Goal: Transaction & Acquisition: Purchase product/service

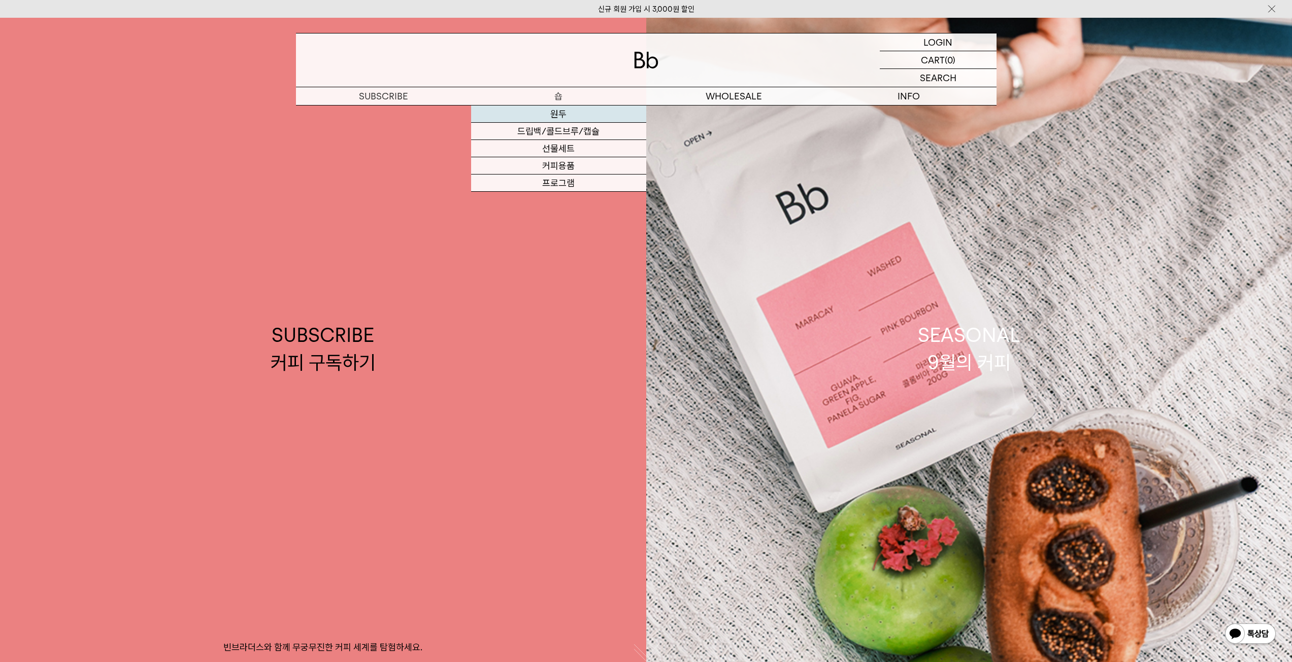
click at [551, 116] on link "원두" at bounding box center [558, 114] width 175 height 17
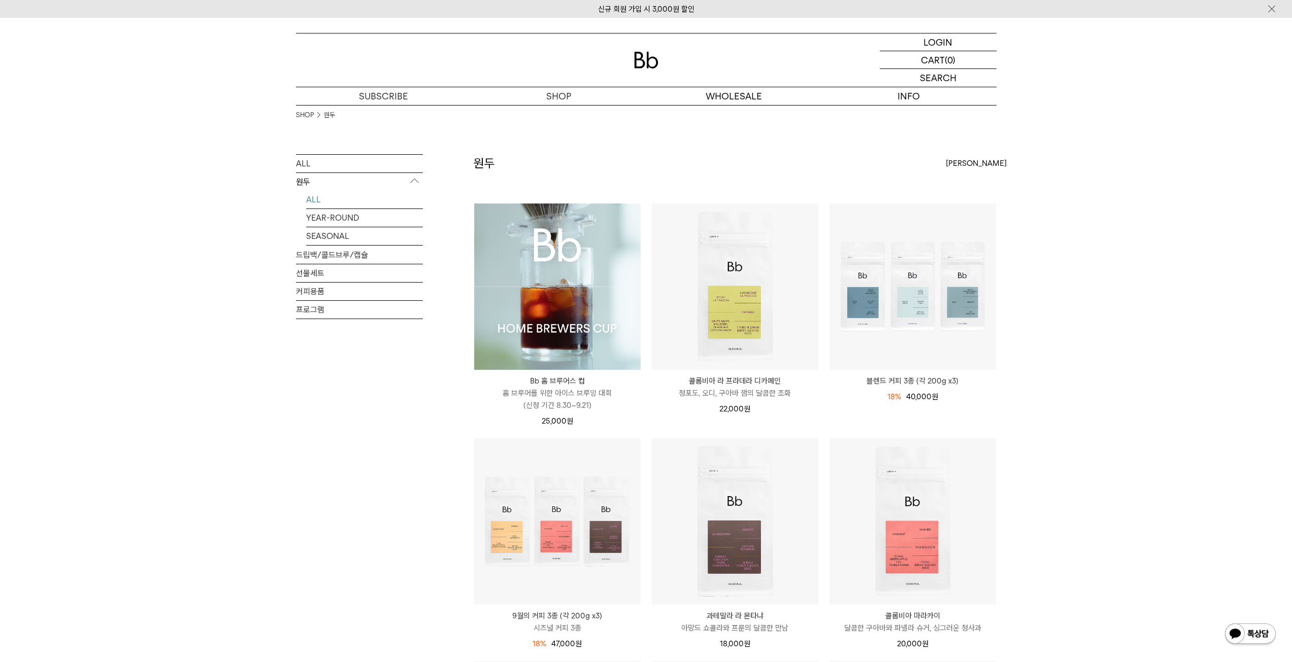
click at [520, 311] on img at bounding box center [557, 287] width 166 height 166
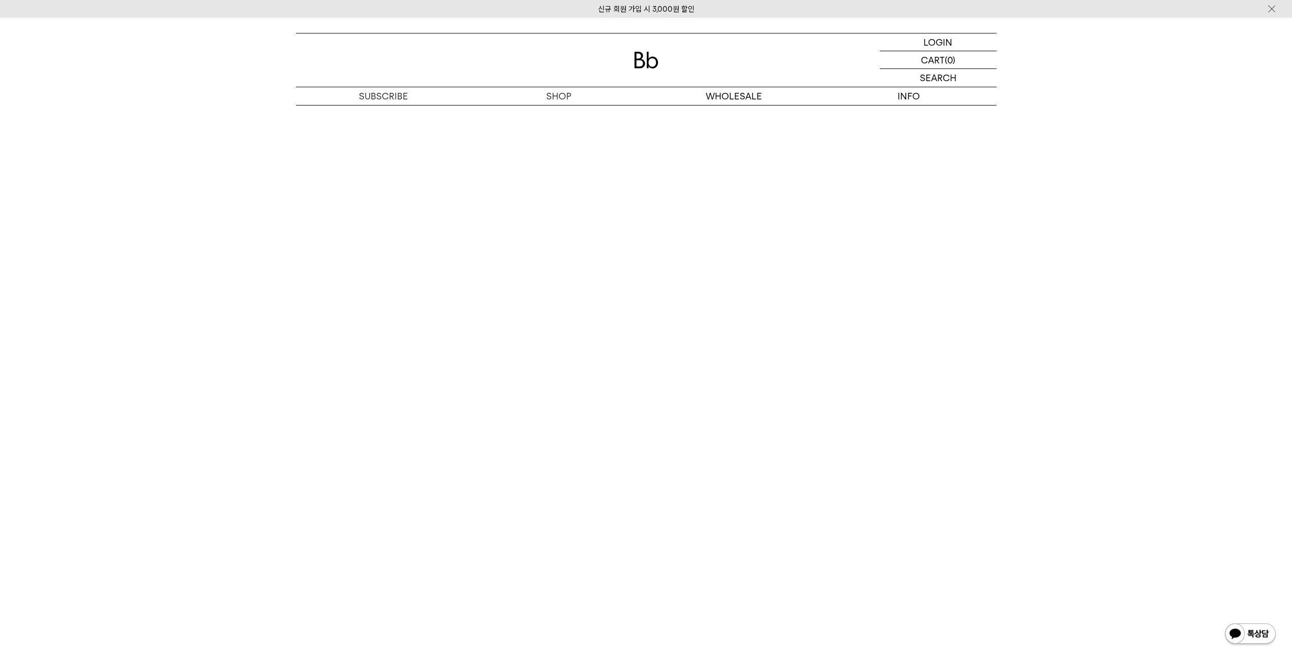
scroll to position [5331, 0]
